Goal: Navigation & Orientation: Find specific page/section

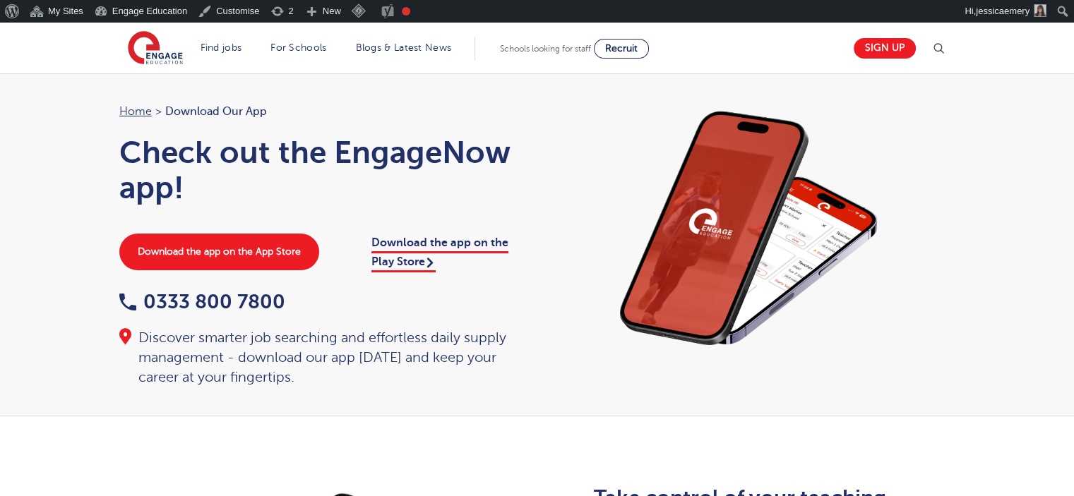
click at [67, 109] on div "Home > Download our app Check out the EngageNow app! Download the app on the Ap…" at bounding box center [537, 244] width 1074 height 343
click at [31, 118] on div "Home > Download our app Check out the EngageNow app! Download the app on the Ap…" at bounding box center [537, 244] width 1074 height 343
click at [61, 100] on div "Home > Download our app Check out the EngageNow app! Download the app on the Ap…" at bounding box center [537, 244] width 1074 height 343
click at [57, 225] on div "Home > Download our app Check out the EngageNow app! Download the app on the Ap…" at bounding box center [537, 244] width 1074 height 343
click at [76, 109] on div "Home > Download our app Check out the EngageNow app! Download the app on the Ap…" at bounding box center [537, 244] width 1074 height 343
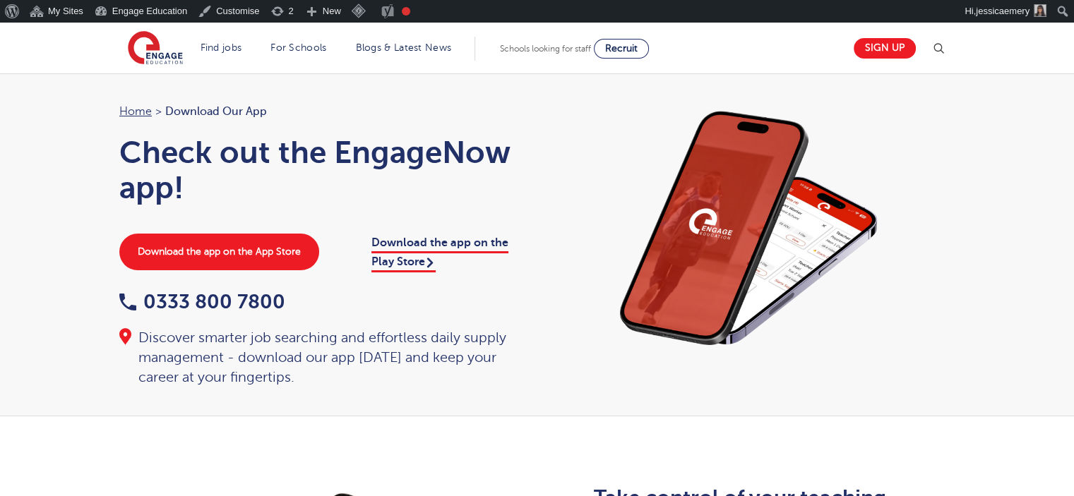
click at [60, 129] on div "Home > Download our app Check out the EngageNow app! Download the app on the Ap…" at bounding box center [537, 244] width 1074 height 343
click at [51, 191] on div "Home > Download our app Check out the EngageNow app! Download the app on the Ap…" at bounding box center [537, 244] width 1074 height 343
click at [54, 154] on div "Home > Download our app Check out the EngageNow app! Download the app on the Ap…" at bounding box center [537, 244] width 1074 height 343
click at [69, 70] on header "Find jobs All vacancies We have one of the UK's largest database. and with hund…" at bounding box center [537, 48] width 1074 height 51
click at [75, 115] on div "Home > Download our app Check out the EngageNow app! Download the app on the Ap…" at bounding box center [537, 244] width 1074 height 343
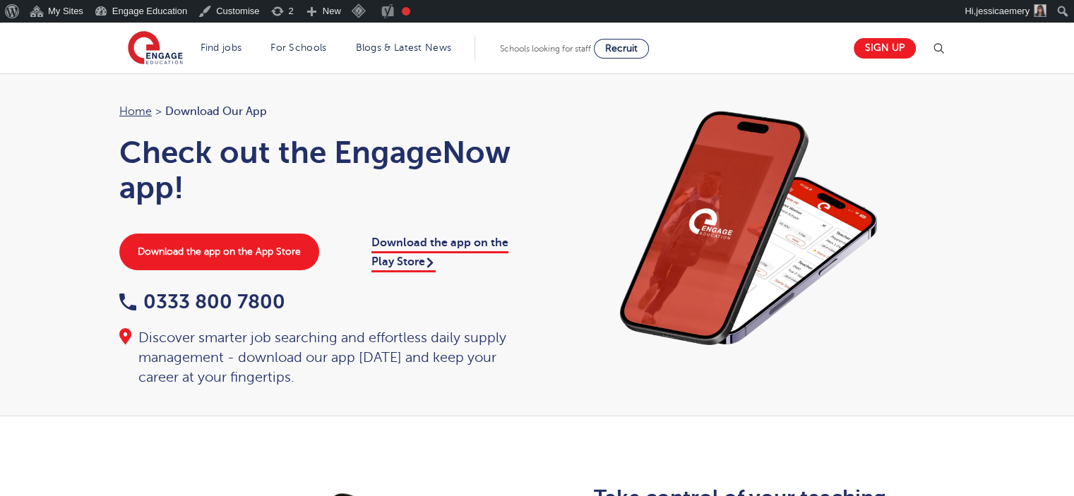
click at [79, 143] on div "Home > Download our app Check out the EngageNow app! Download the app on the Ap…" at bounding box center [537, 244] width 1074 height 343
click at [30, 107] on div "Home > Download our app Check out the EngageNow app! Download the app on the Ap…" at bounding box center [537, 244] width 1074 height 343
click at [96, 104] on div "Home > Download our app Check out the EngageNow app! Download the app on the Ap…" at bounding box center [537, 244] width 1074 height 343
click at [73, 93] on div "Home > Download our app Check out the EngageNow app! Download the app on the Ap…" at bounding box center [537, 244] width 1074 height 343
